Goal: Transaction & Acquisition: Purchase product/service

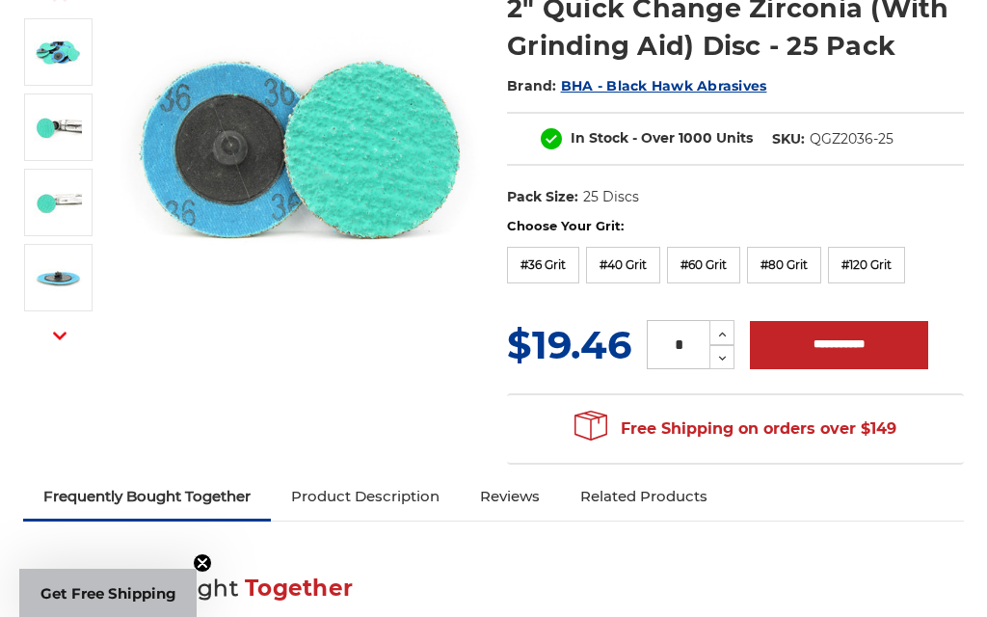
click at [634, 263] on label "#40 Grit" at bounding box center [623, 265] width 74 height 37
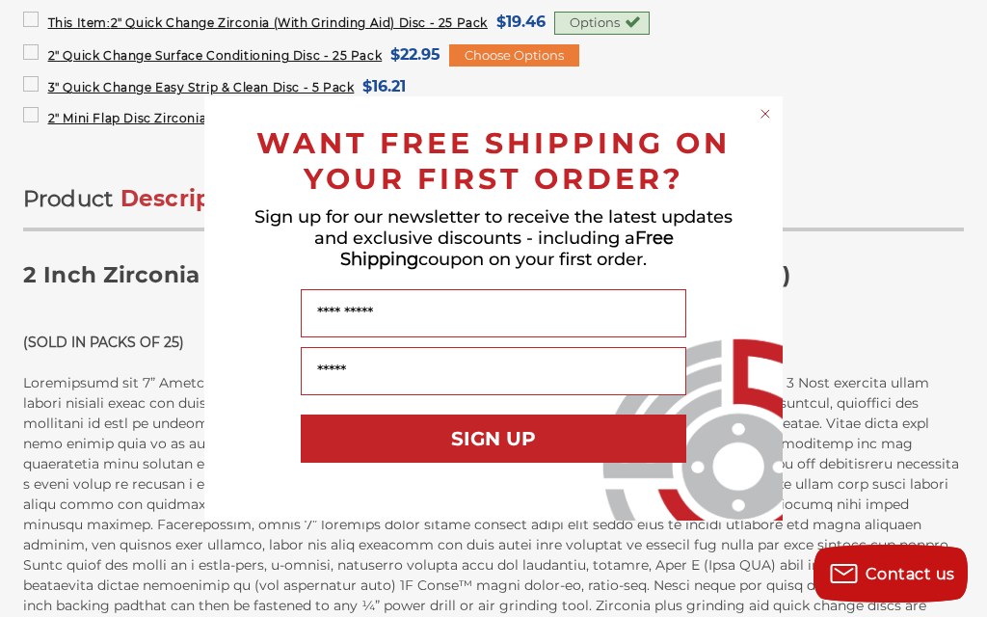
scroll to position [738, 0]
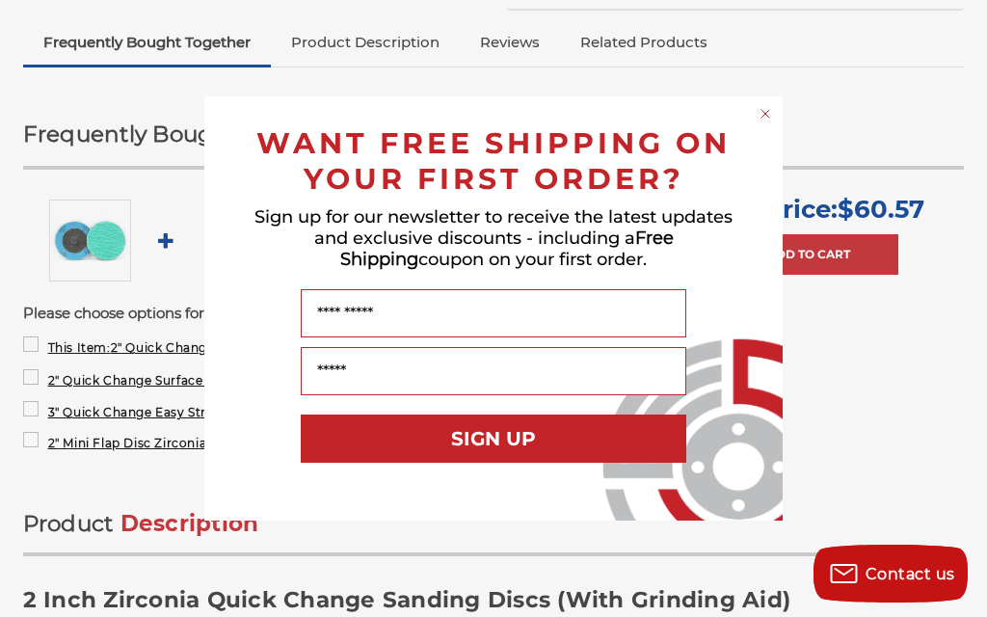
click at [766, 117] on circle "Close dialog" at bounding box center [766, 114] width 18 height 18
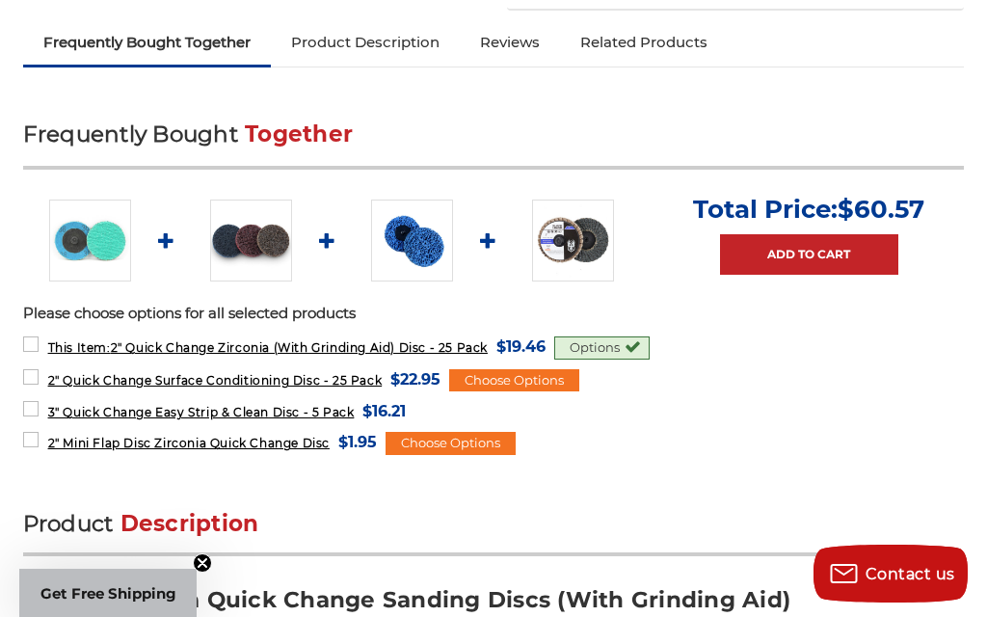
click at [491, 441] on div "Choose Options" at bounding box center [451, 443] width 130 height 23
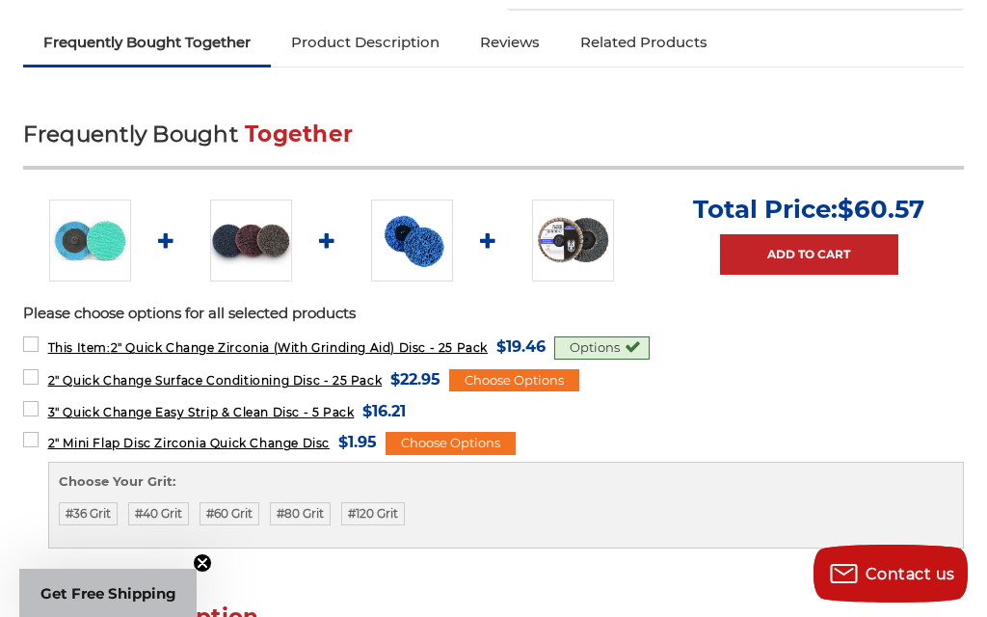
click at [249, 516] on label "#60 Grit" at bounding box center [230, 513] width 60 height 23
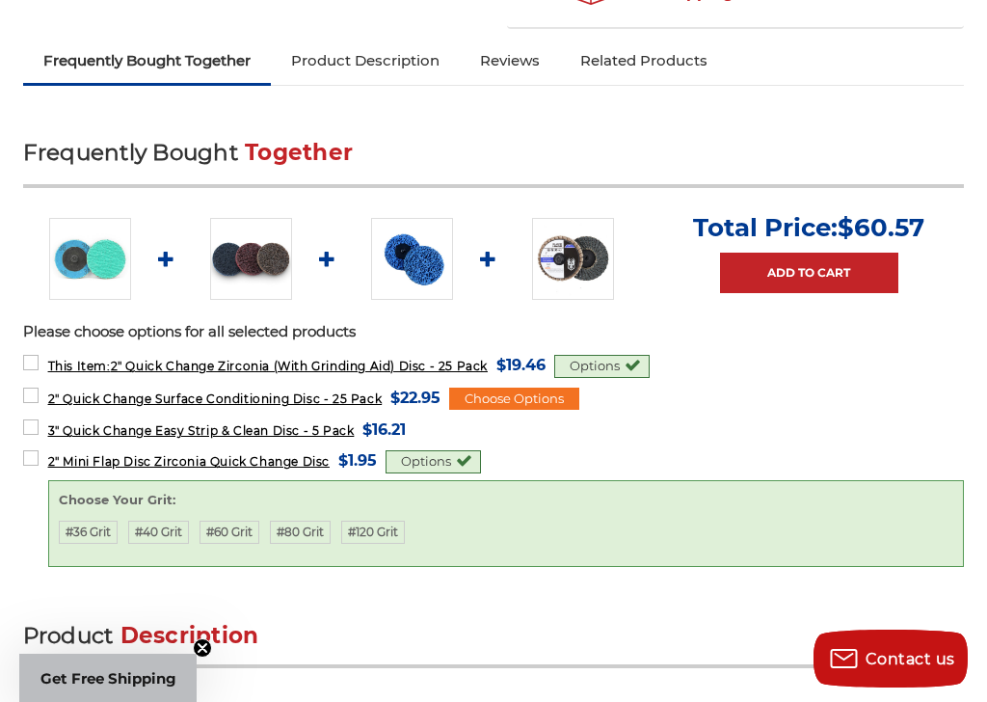
scroll to position [579, 0]
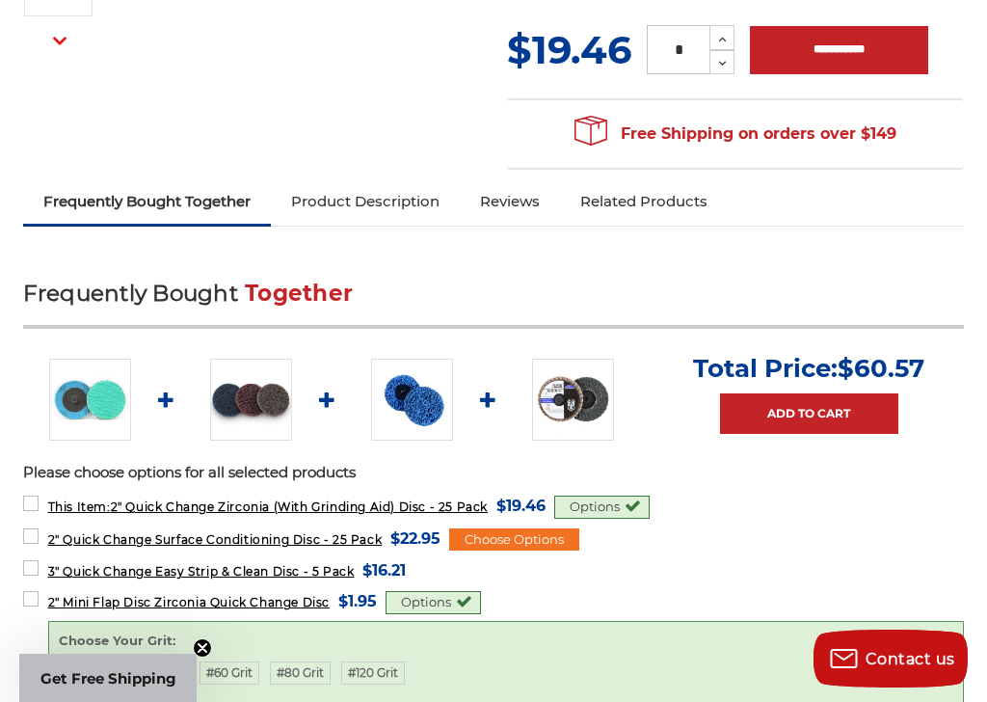
click at [553, 534] on div "Choose Options" at bounding box center [514, 539] width 130 height 23
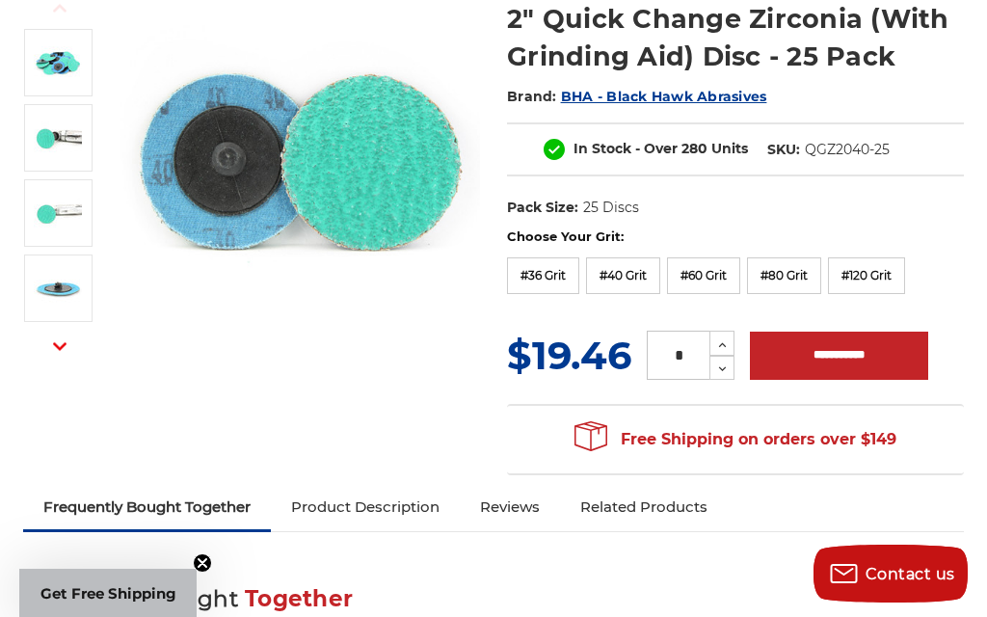
scroll to position [265, 0]
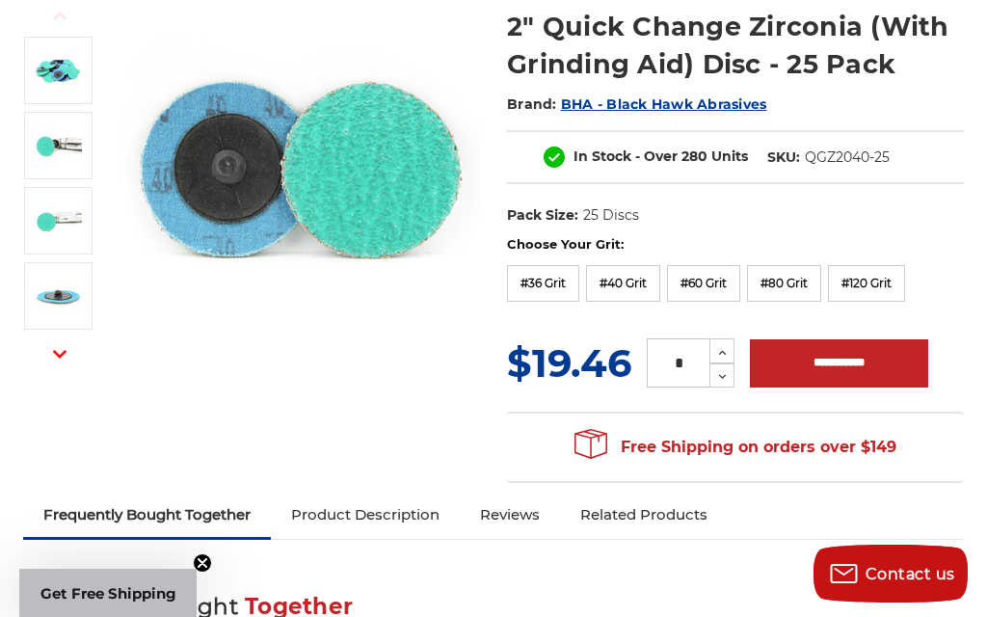
click at [832, 362] on input "**********" at bounding box center [839, 363] width 178 height 48
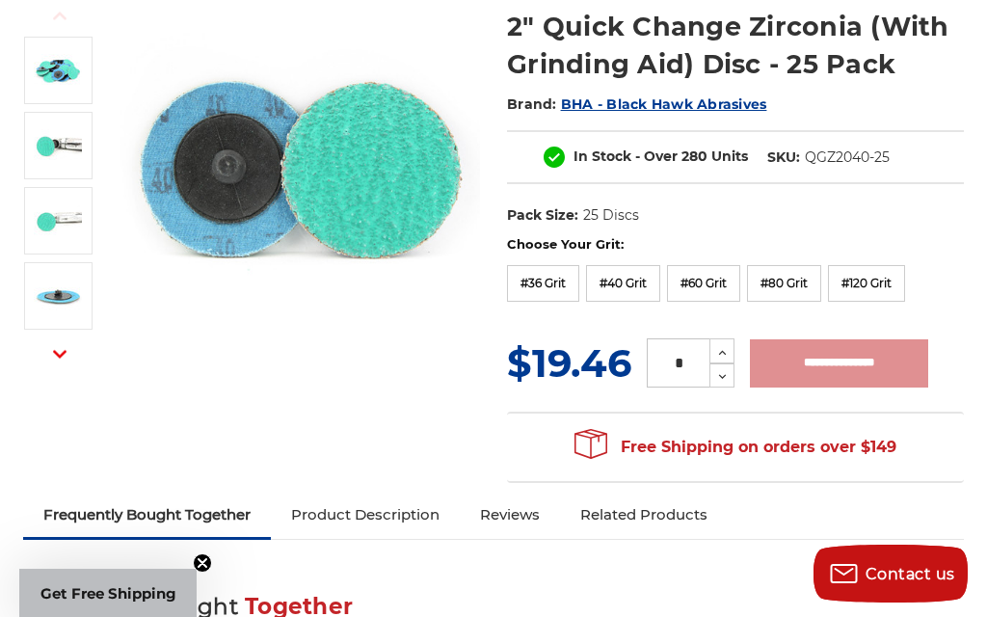
type input "**********"
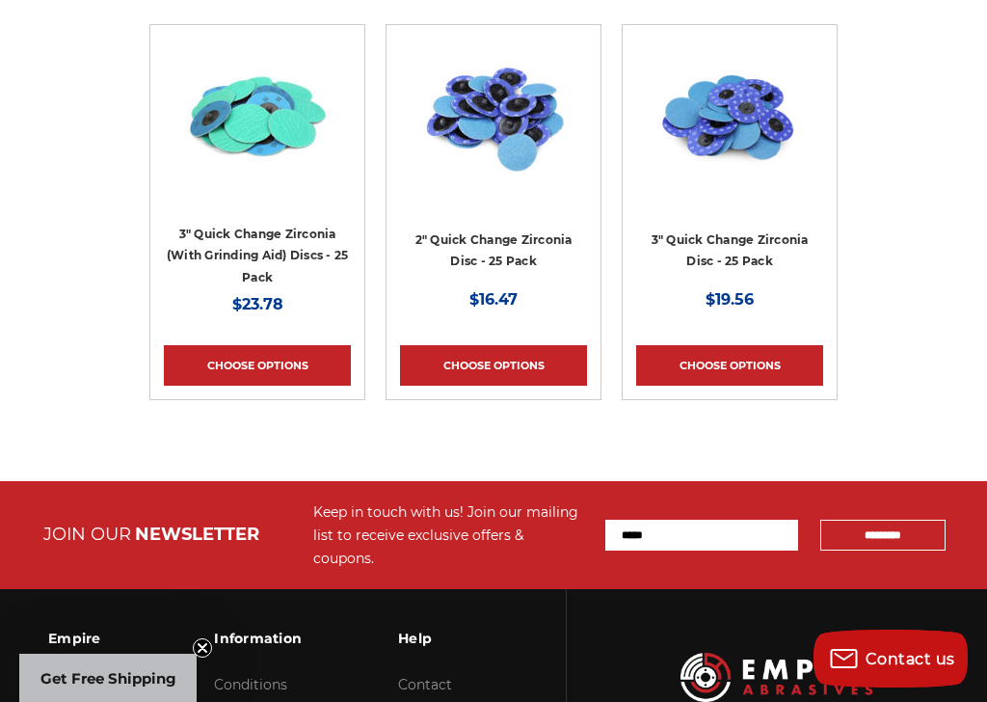
scroll to position [3174, 0]
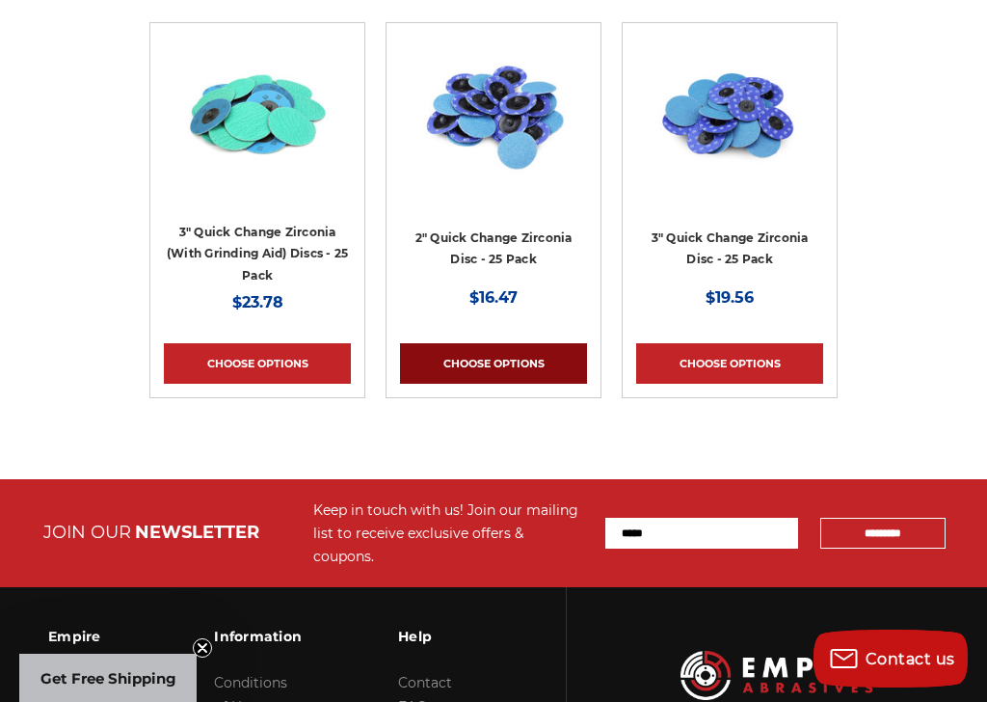
click at [500, 343] on link "Choose Options" at bounding box center [493, 363] width 187 height 41
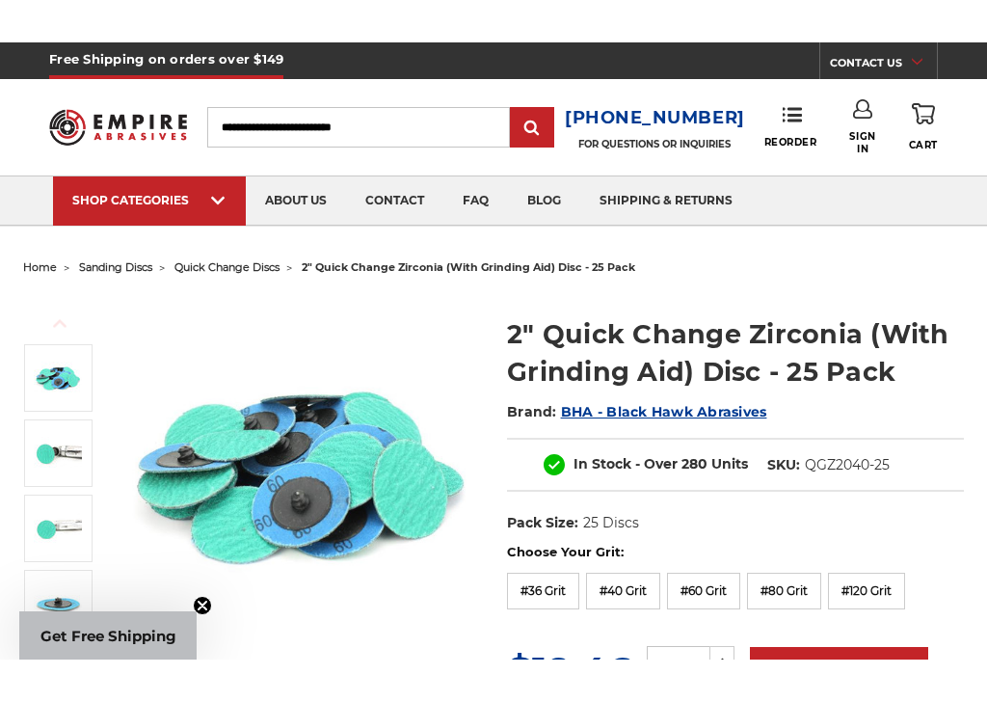
scroll to position [29, 0]
